Goal: Information Seeking & Learning: Compare options

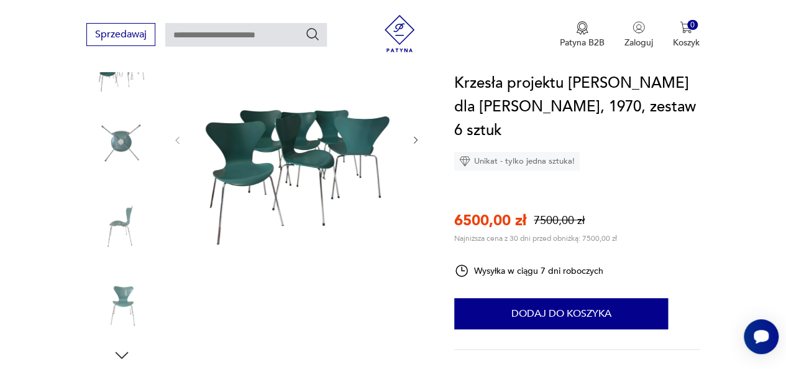
click at [125, 145] on img at bounding box center [121, 143] width 71 height 71
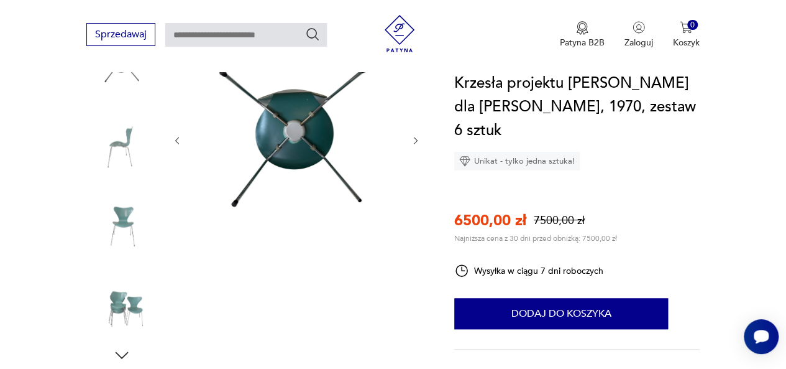
click at [119, 226] on img at bounding box center [121, 222] width 71 height 71
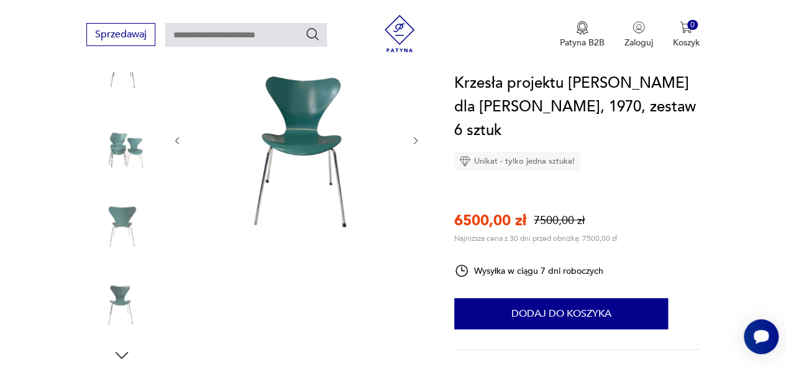
click at [310, 111] on img at bounding box center [296, 139] width 203 height 271
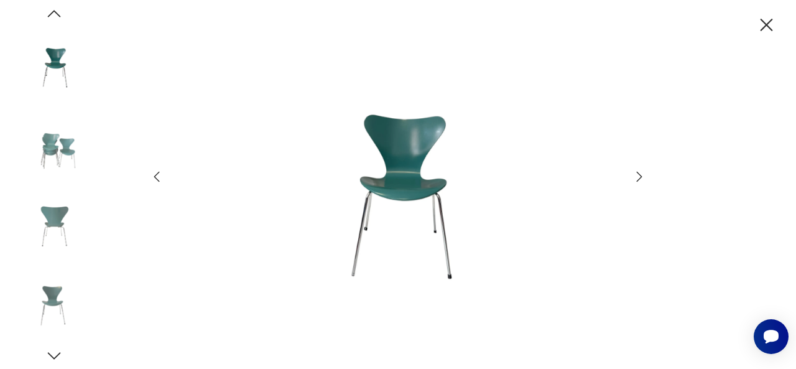
click at [407, 191] on img at bounding box center [398, 182] width 443 height 295
click at [632, 175] on icon "button" at bounding box center [639, 176] width 15 height 15
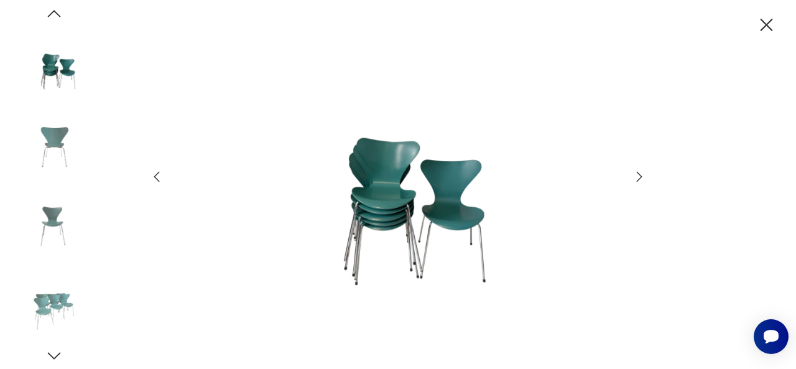
click at [632, 175] on icon "button" at bounding box center [639, 176] width 15 height 15
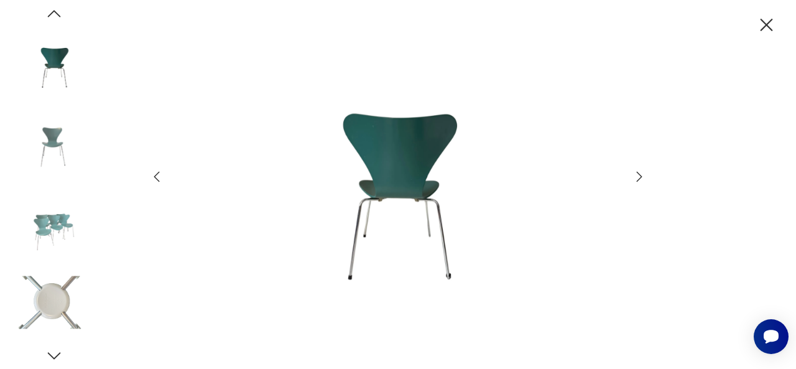
click at [632, 175] on icon "button" at bounding box center [639, 176] width 15 height 15
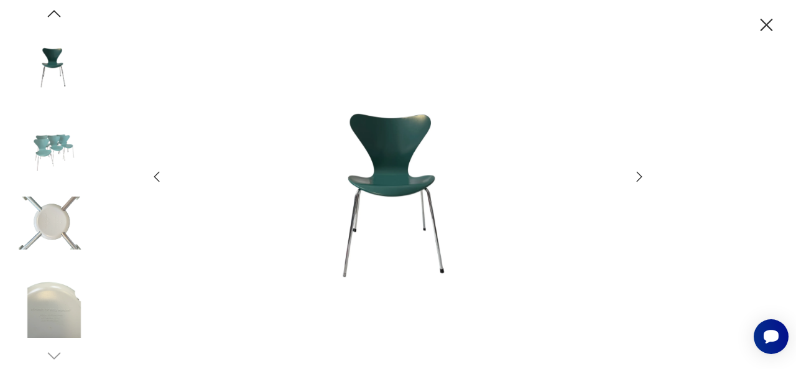
click at [632, 175] on icon "button" at bounding box center [639, 176] width 15 height 15
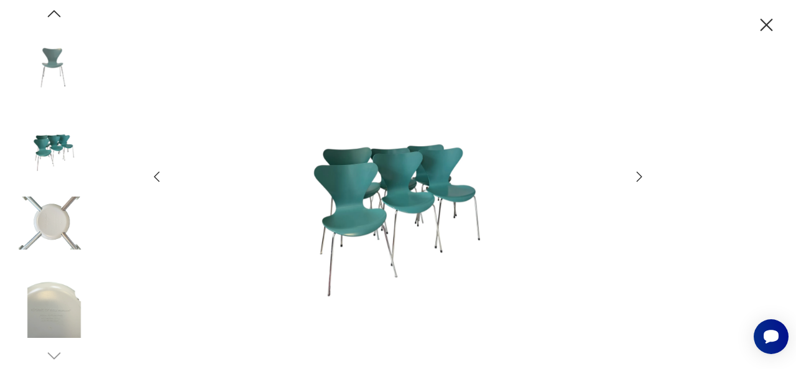
click at [632, 175] on icon "button" at bounding box center [639, 176] width 15 height 15
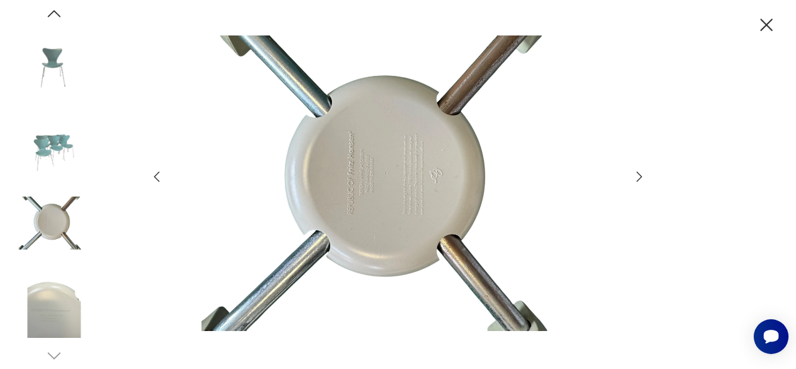
click at [632, 175] on icon "button" at bounding box center [639, 176] width 15 height 15
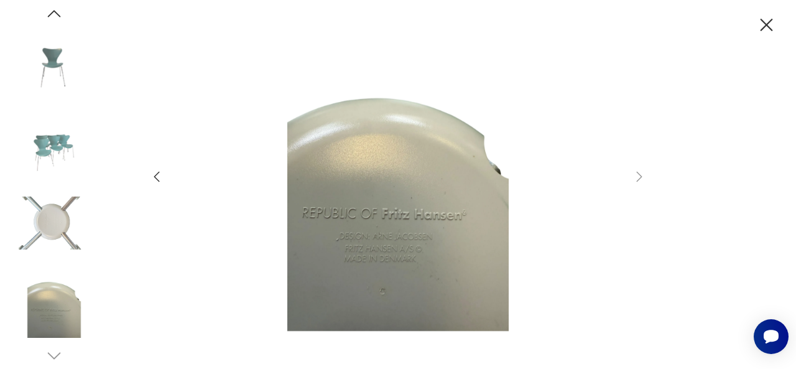
click at [765, 28] on icon "button" at bounding box center [766, 25] width 22 height 22
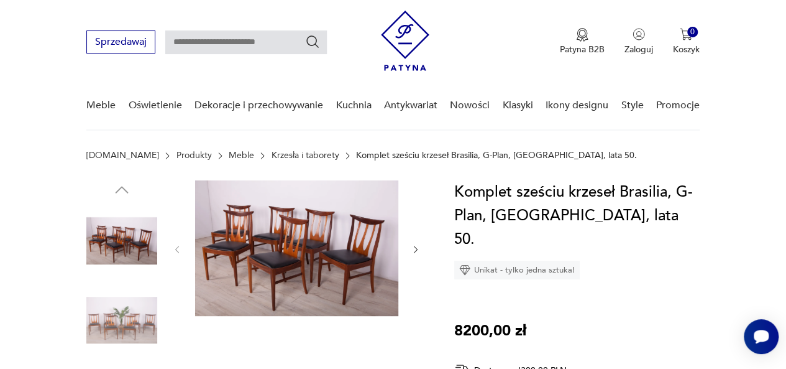
click at [414, 249] on icon "button" at bounding box center [416, 249] width 10 height 10
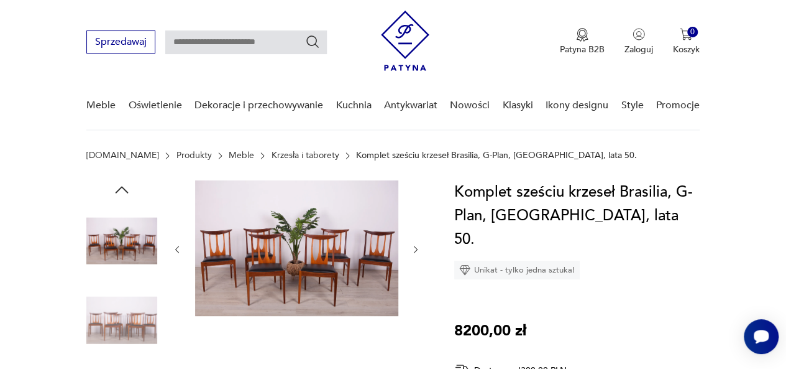
click at [415, 249] on icon "button" at bounding box center [416, 249] width 10 height 10
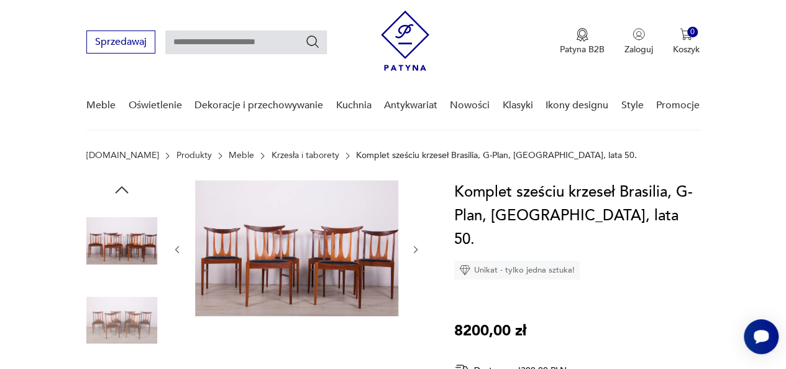
click at [415, 249] on icon "button" at bounding box center [416, 249] width 10 height 10
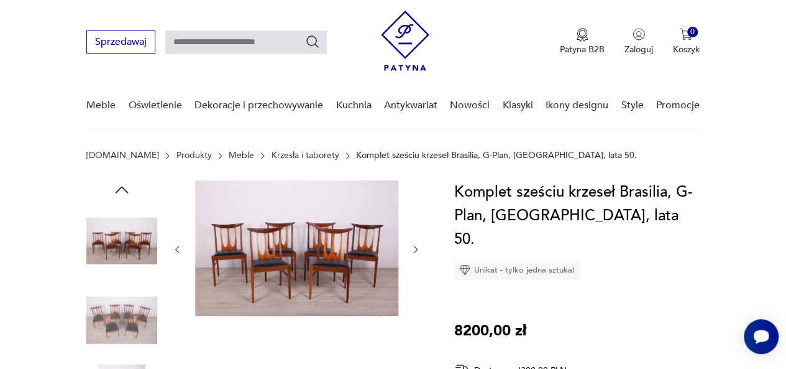
click at [415, 249] on icon "button" at bounding box center [416, 249] width 10 height 10
